Goal: Task Accomplishment & Management: Manage account settings

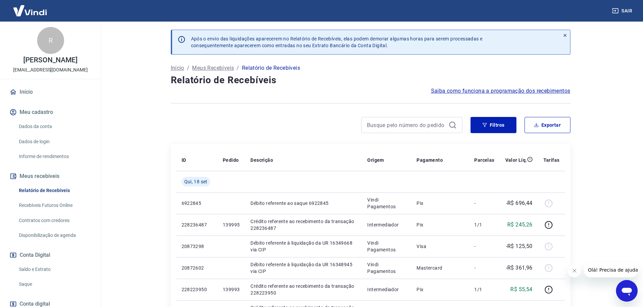
click at [22, 95] on link "Início" at bounding box center [50, 92] width 85 height 15
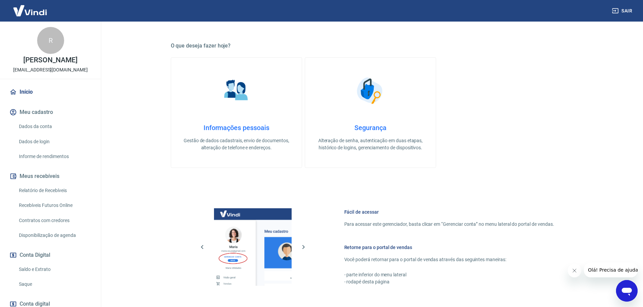
scroll to position [219, 0]
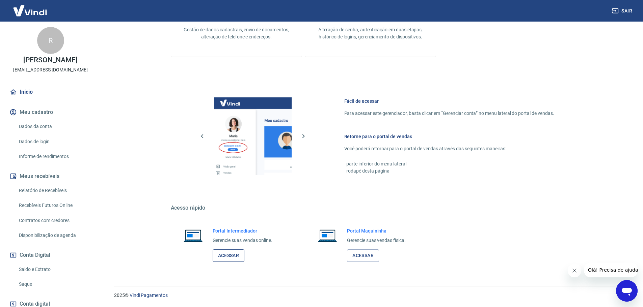
click at [235, 256] on link "Acessar" at bounding box center [229, 256] width 32 height 12
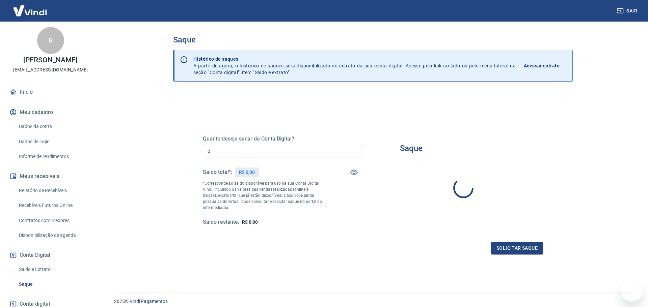
type input "R$ 0,00"
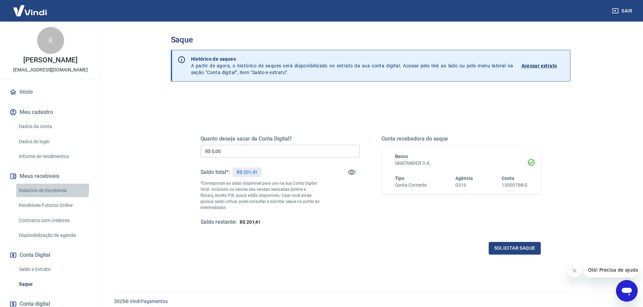
click at [35, 194] on link "Relatório de Recebíveis" at bounding box center [54, 191] width 77 height 14
